Goal: Information Seeking & Learning: Learn about a topic

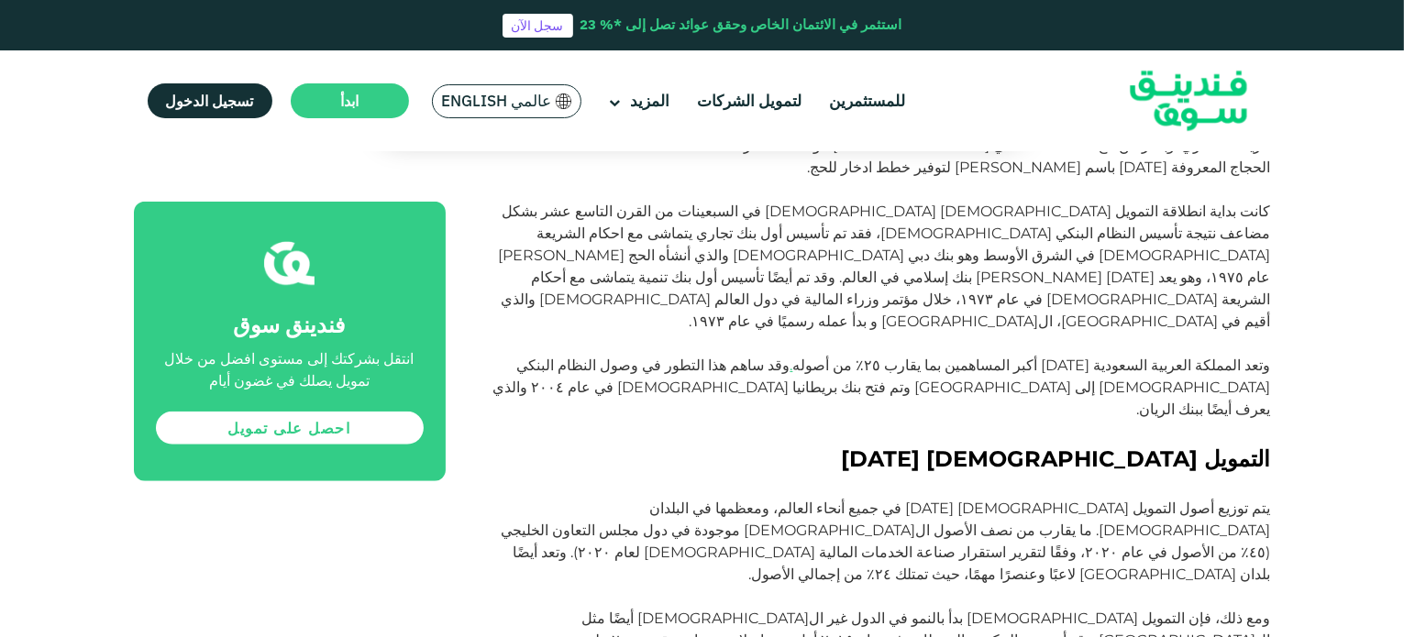
scroll to position [1467, 0]
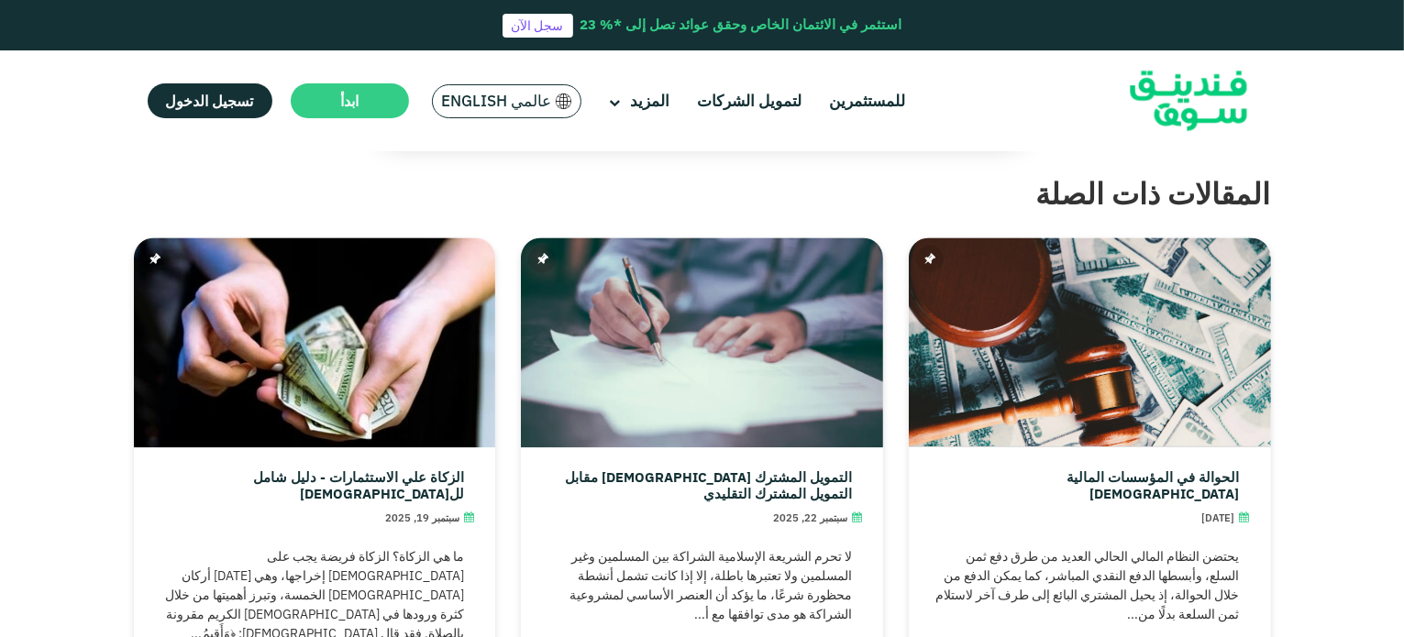
scroll to position [4144, 0]
